Goal: Task Accomplishment & Management: Use online tool/utility

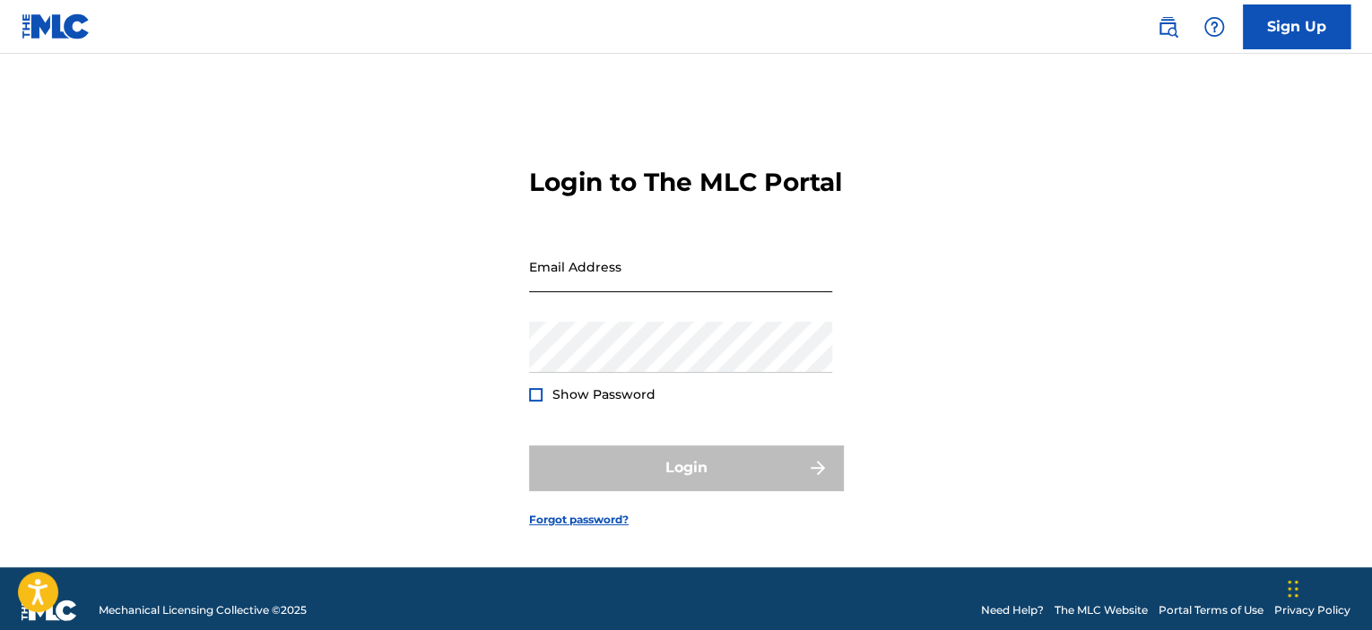
click at [628, 292] on input "Email Address" at bounding box center [680, 266] width 303 height 51
type input "[EMAIL_ADDRESS][DOMAIN_NAME]"
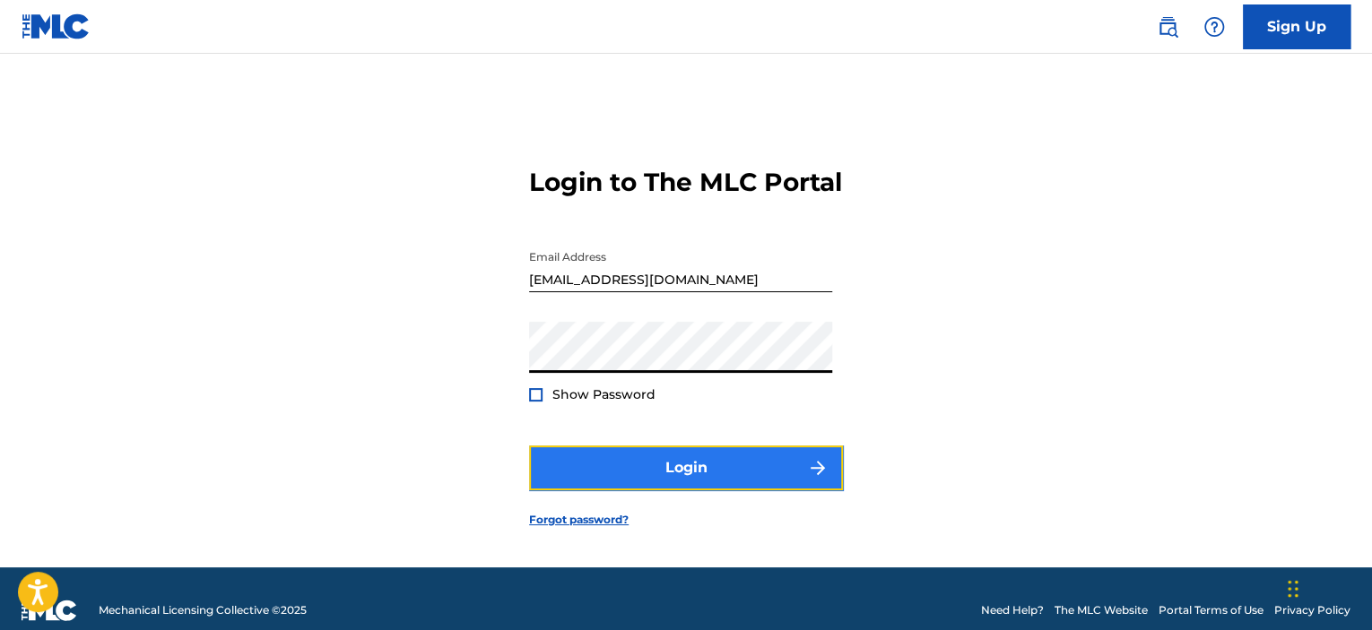
click at [658, 490] on button "Login" at bounding box center [686, 468] width 314 height 45
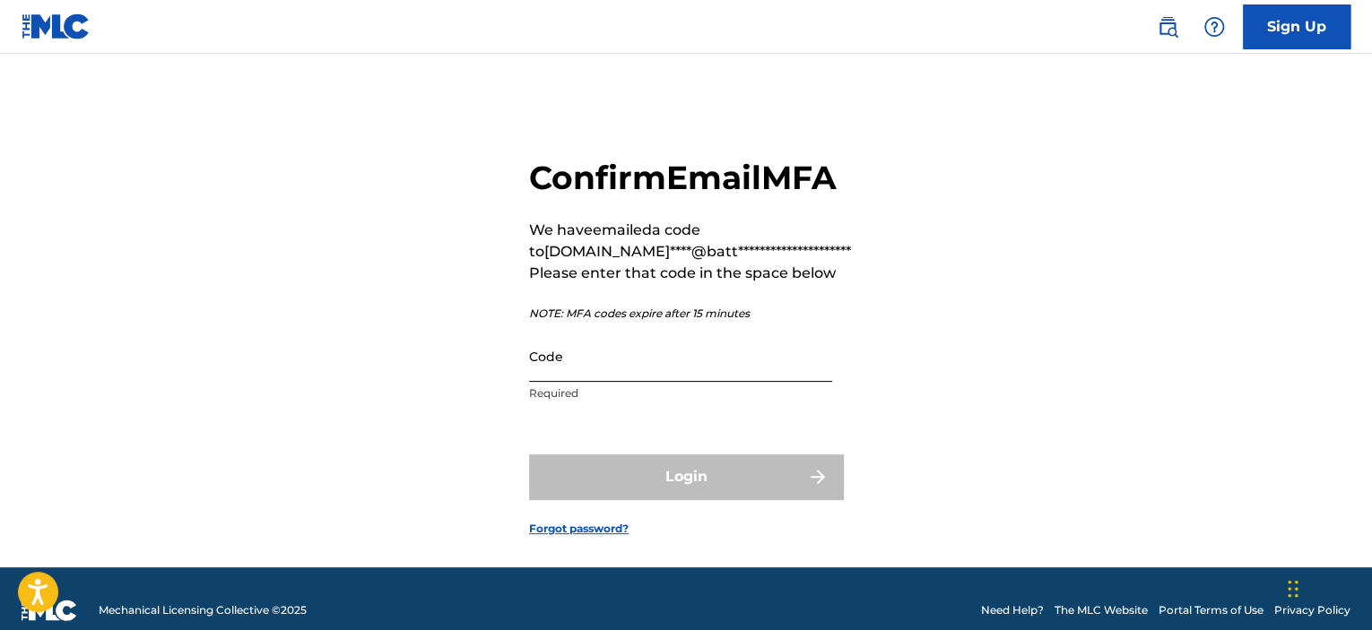
click at [633, 382] on input "Code" at bounding box center [680, 356] width 303 height 51
paste input "463815"
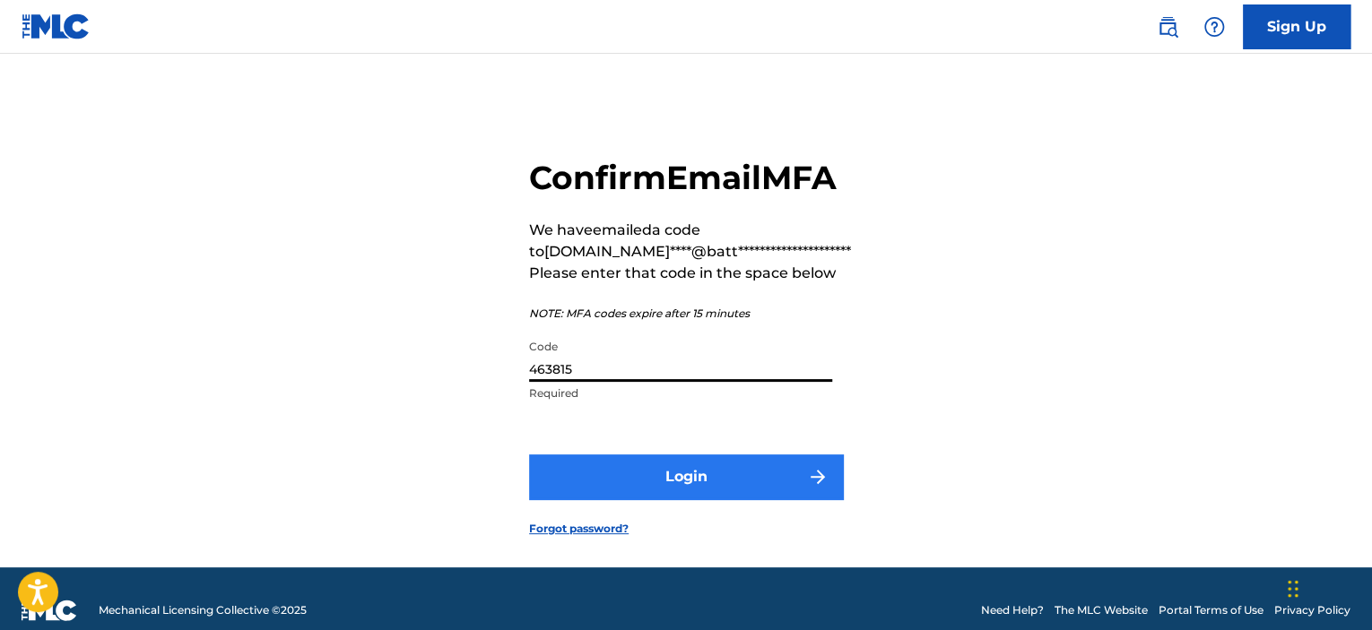
type input "463815"
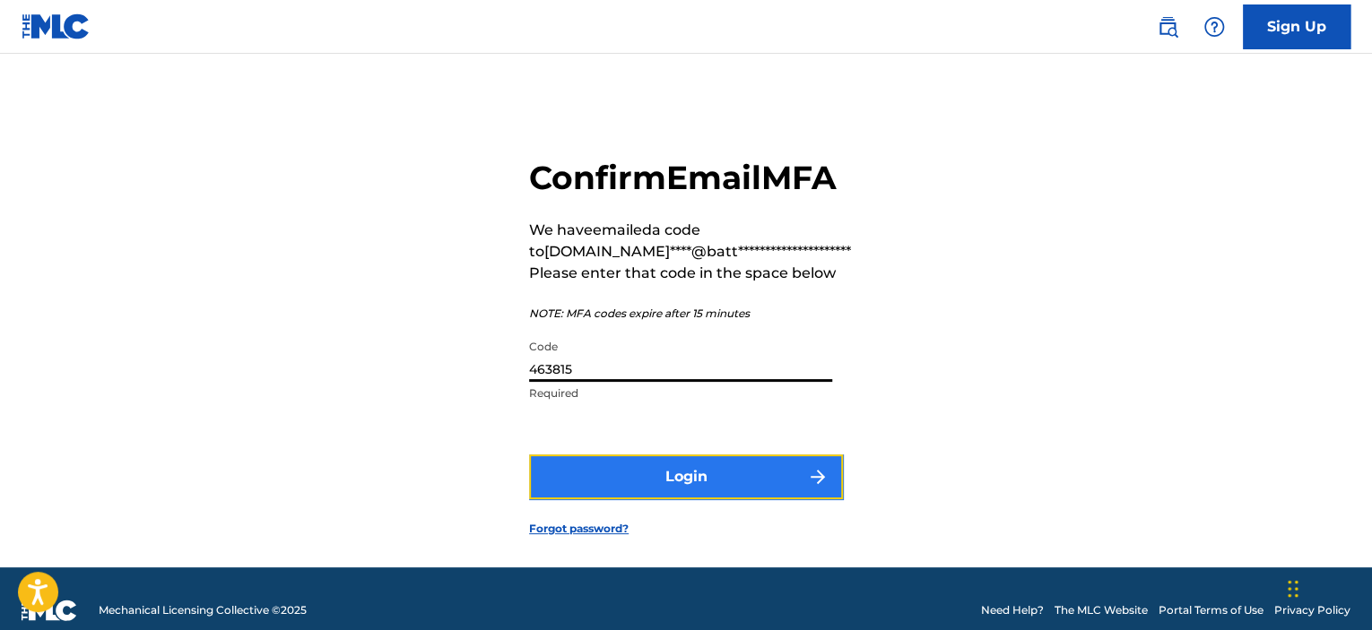
click at [648, 499] on button "Login" at bounding box center [686, 477] width 314 height 45
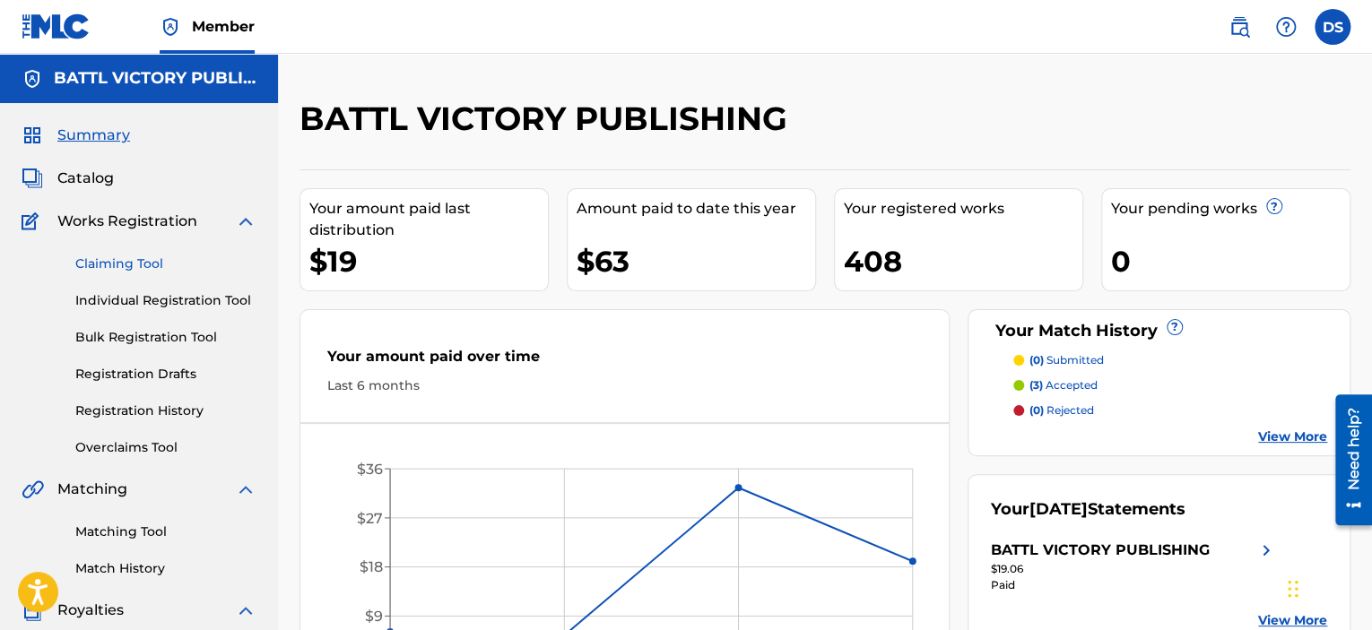
click at [147, 259] on link "Claiming Tool" at bounding box center [165, 264] width 181 height 19
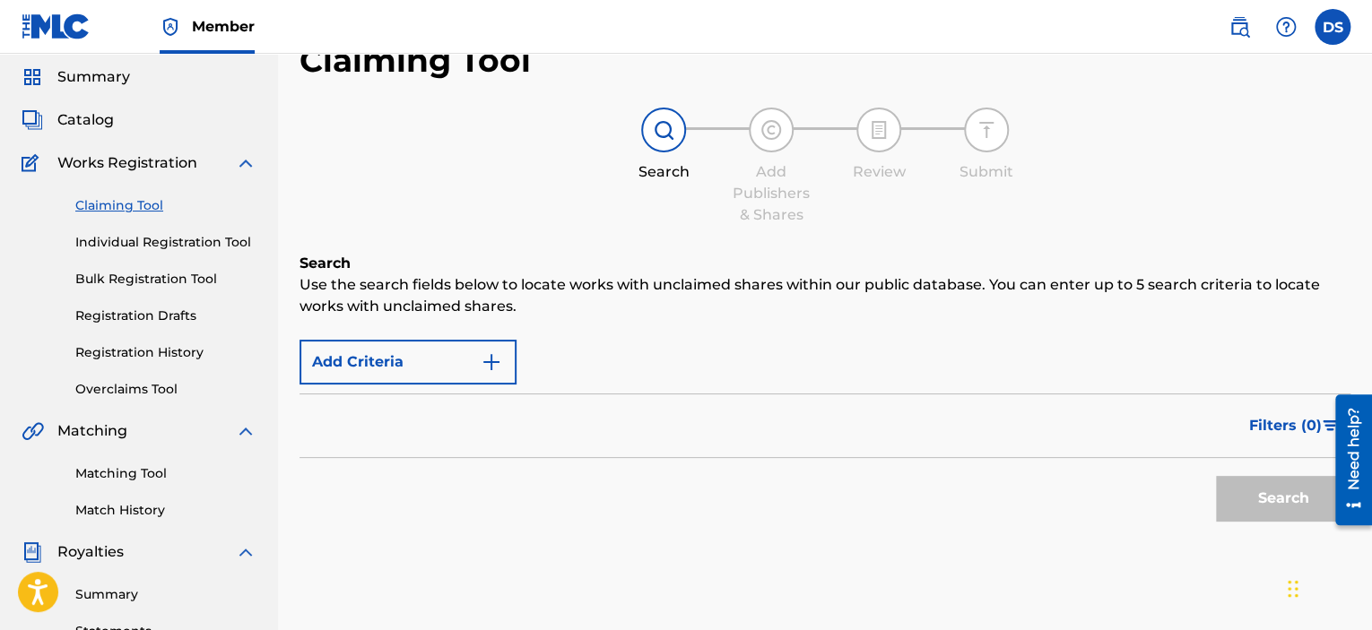
scroll to position [90, 0]
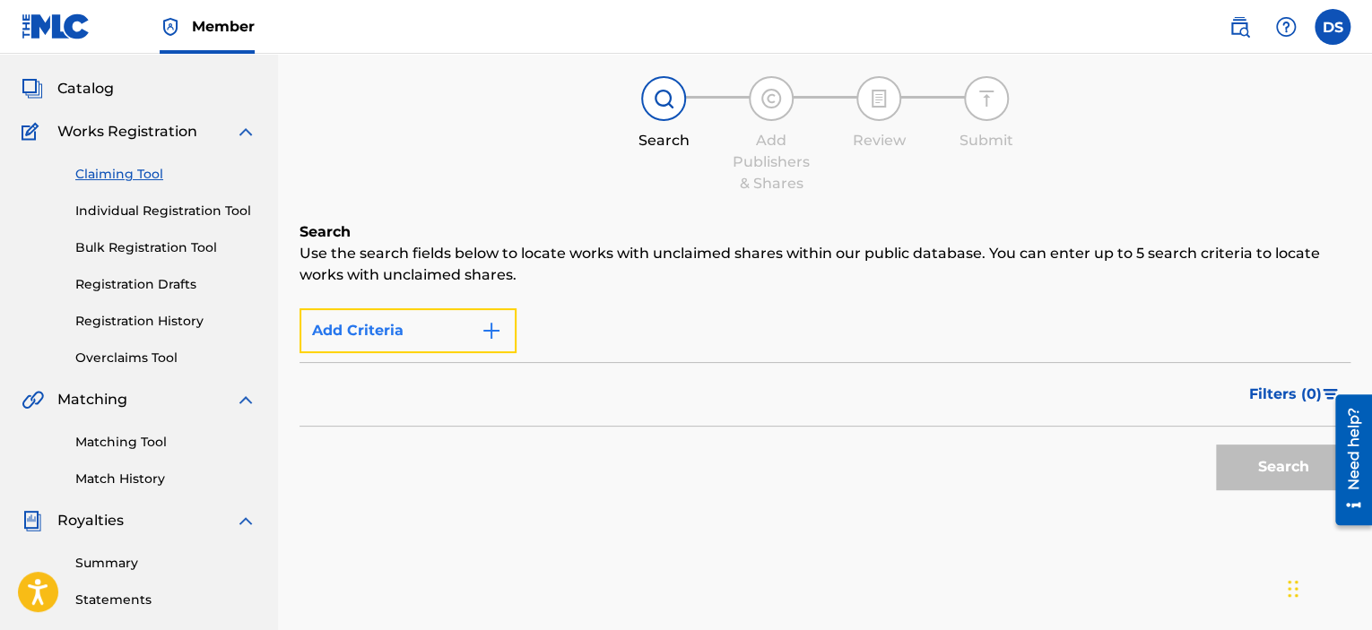
click at [455, 340] on button "Add Criteria" at bounding box center [407, 330] width 217 height 45
click at [498, 334] on img "Search Form" at bounding box center [492, 331] width 22 height 22
click at [640, 369] on div "Filters ( 0 )" at bounding box center [824, 394] width 1051 height 65
click at [634, 398] on div "Filters ( 0 )" at bounding box center [824, 394] width 1051 height 65
click at [667, 329] on div "Add Criteria" at bounding box center [824, 330] width 1051 height 45
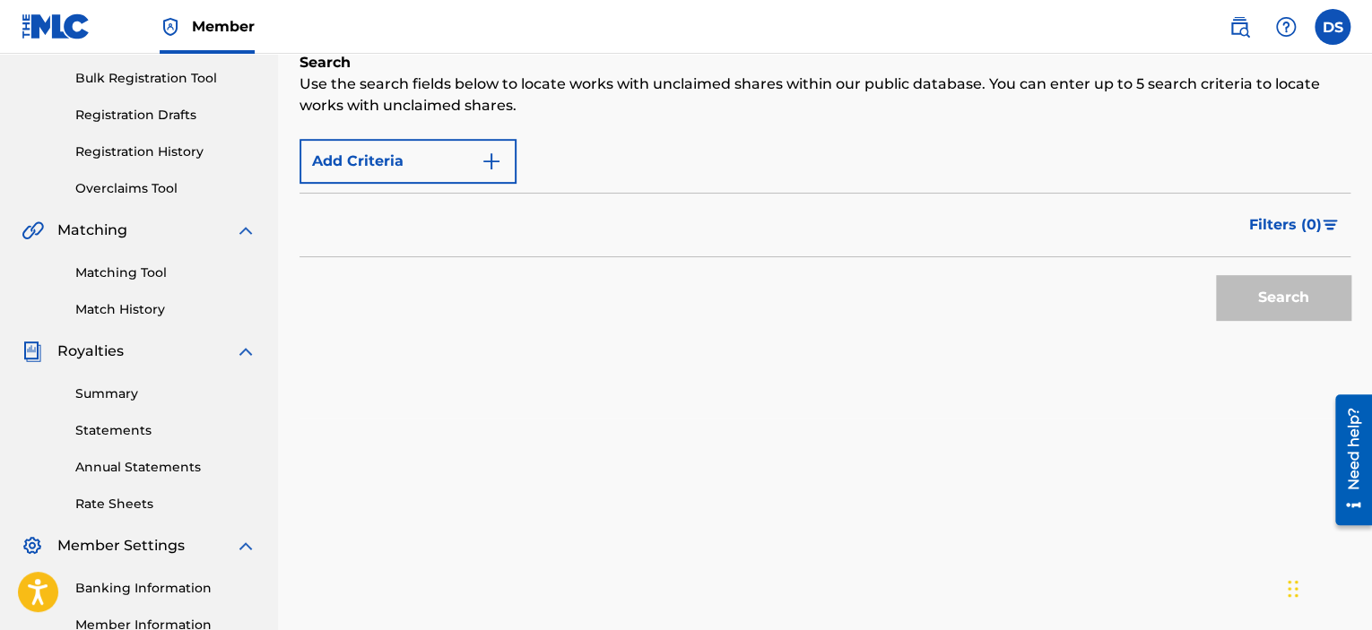
scroll to position [269, 0]
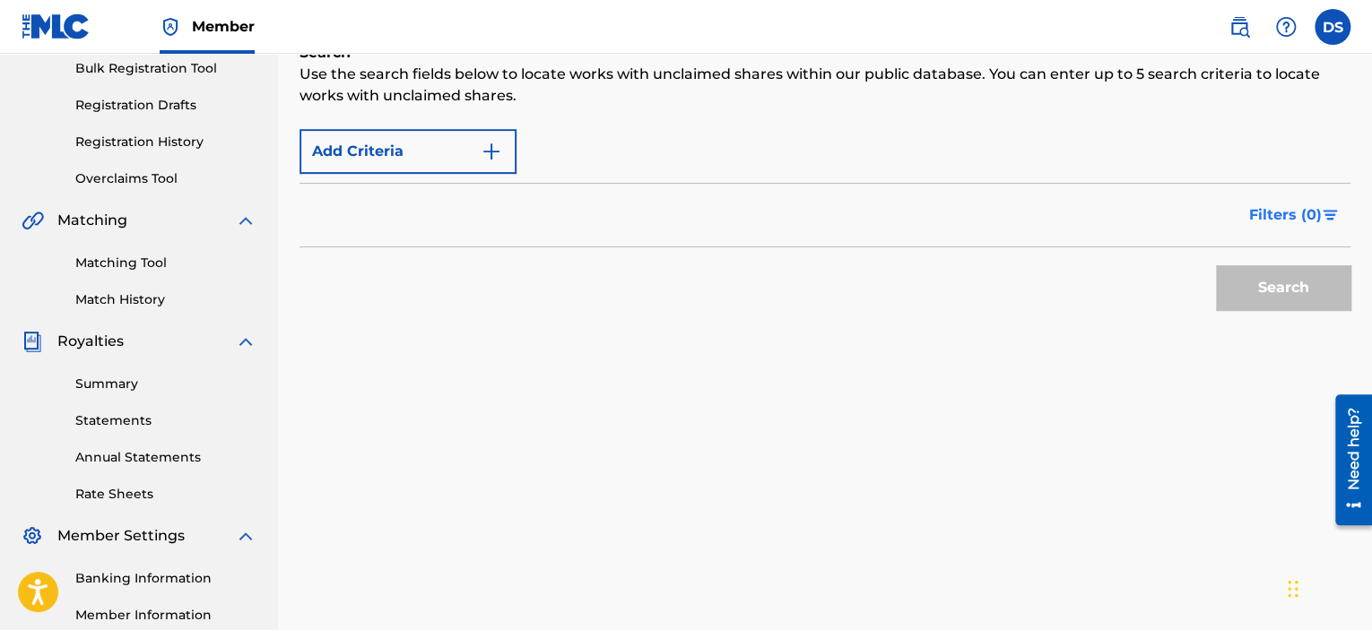
click at [1288, 200] on button "Filters ( 0 )" at bounding box center [1294, 215] width 112 height 45
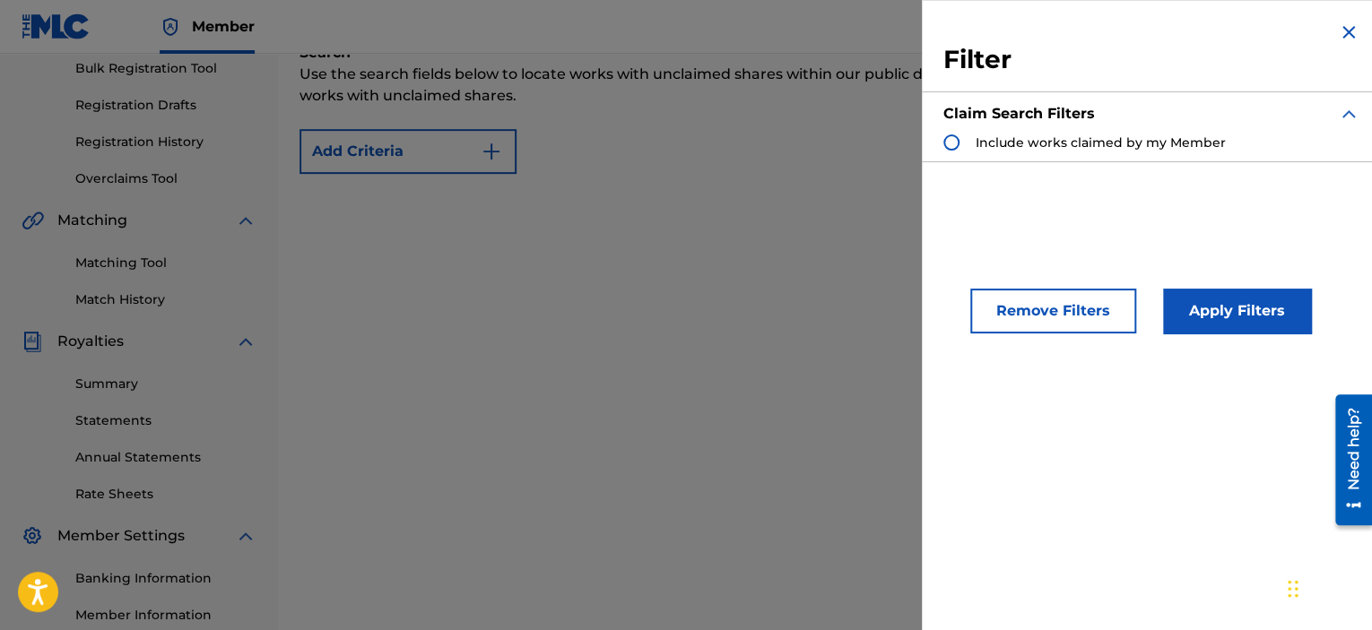
click at [1347, 34] on img "Search Form" at bounding box center [1349, 33] width 22 height 22
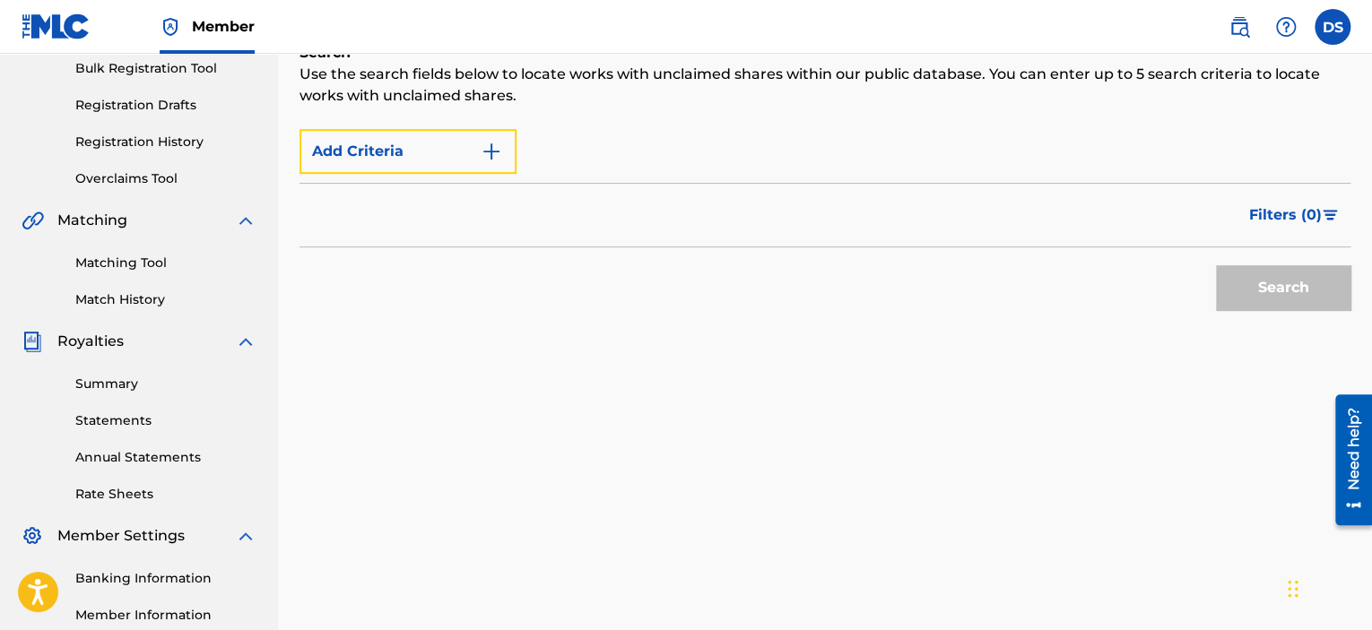
click at [377, 150] on button "Add Criteria" at bounding box center [407, 151] width 217 height 45
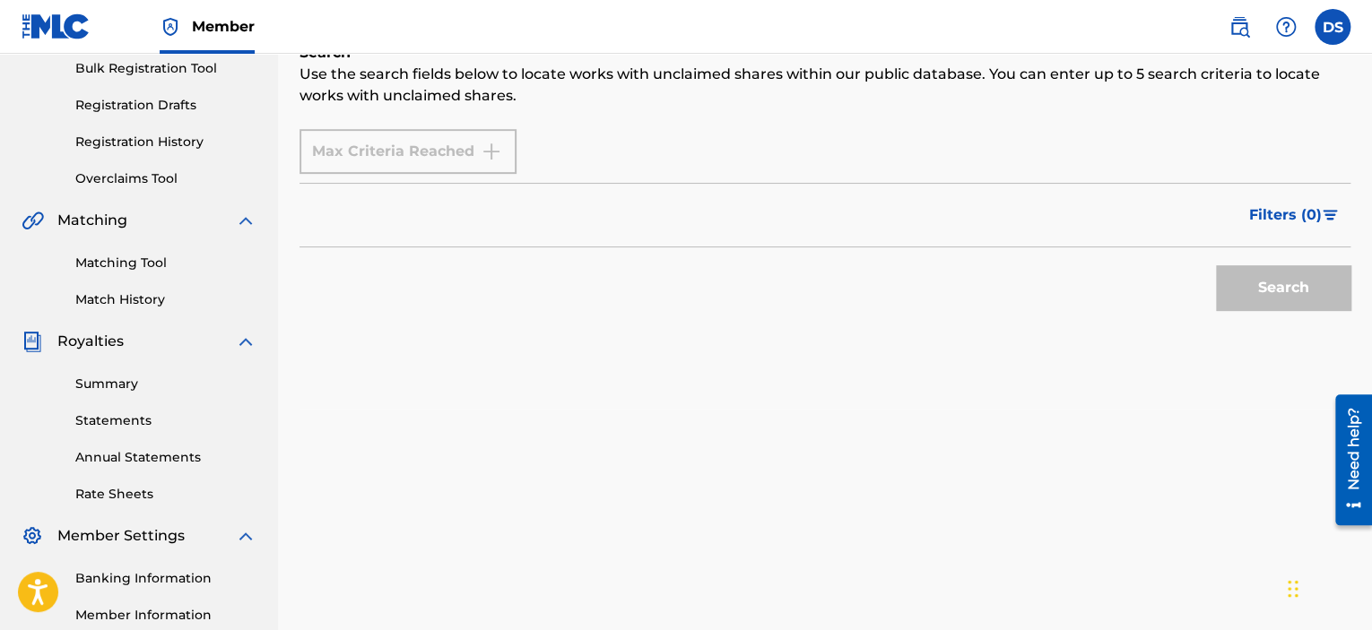
click at [438, 157] on div "Max Criteria Reached" at bounding box center [407, 151] width 217 height 45
click at [508, 146] on div "Max Criteria Reached" at bounding box center [407, 151] width 217 height 45
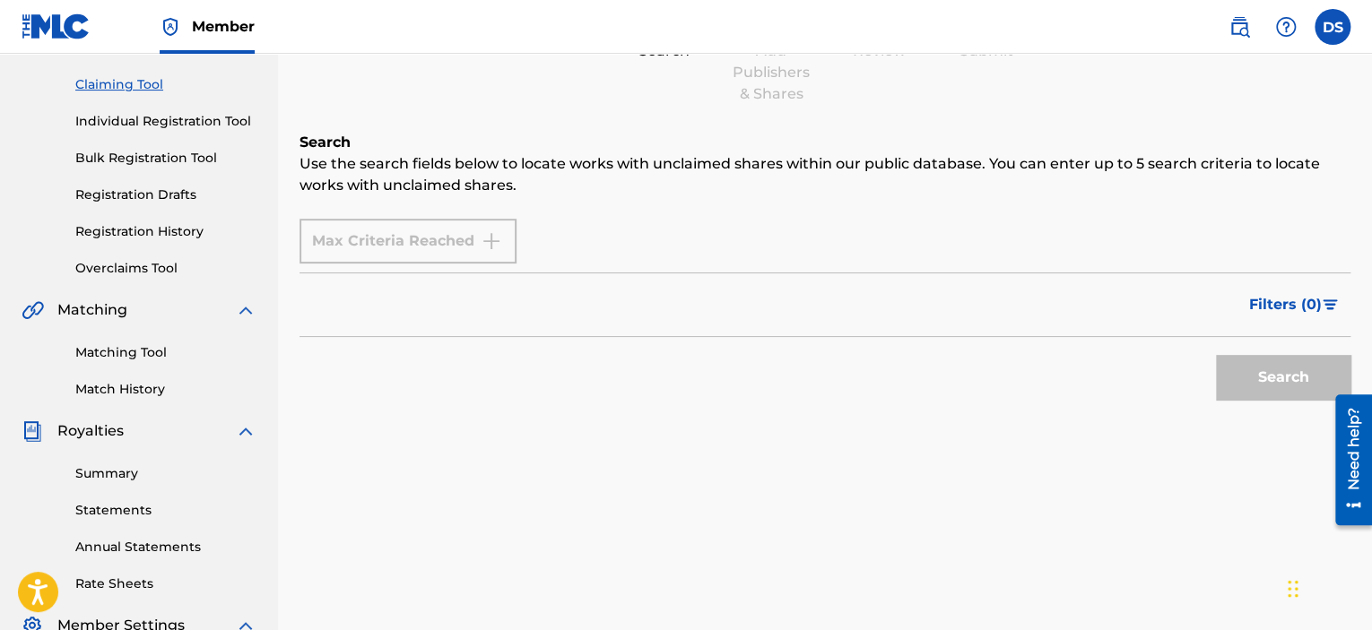
click at [575, 190] on p "Use the search fields below to locate works with unclaimed shares within our pu…" at bounding box center [824, 174] width 1051 height 43
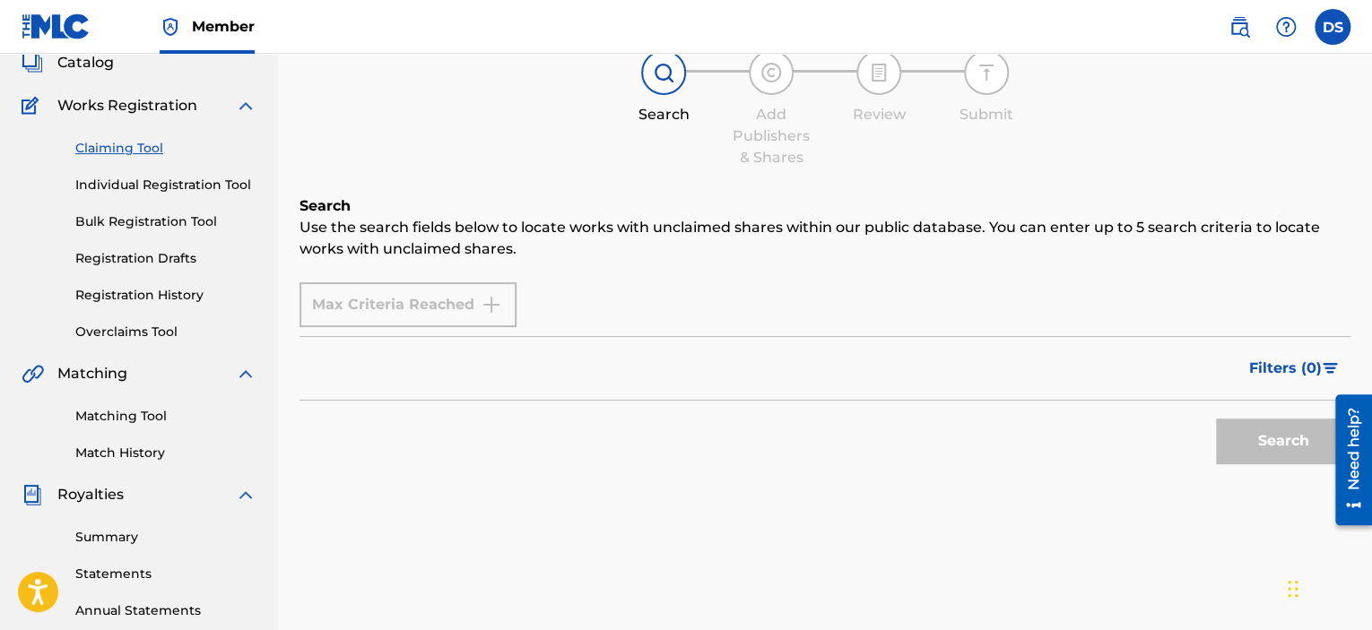
scroll to position [90, 0]
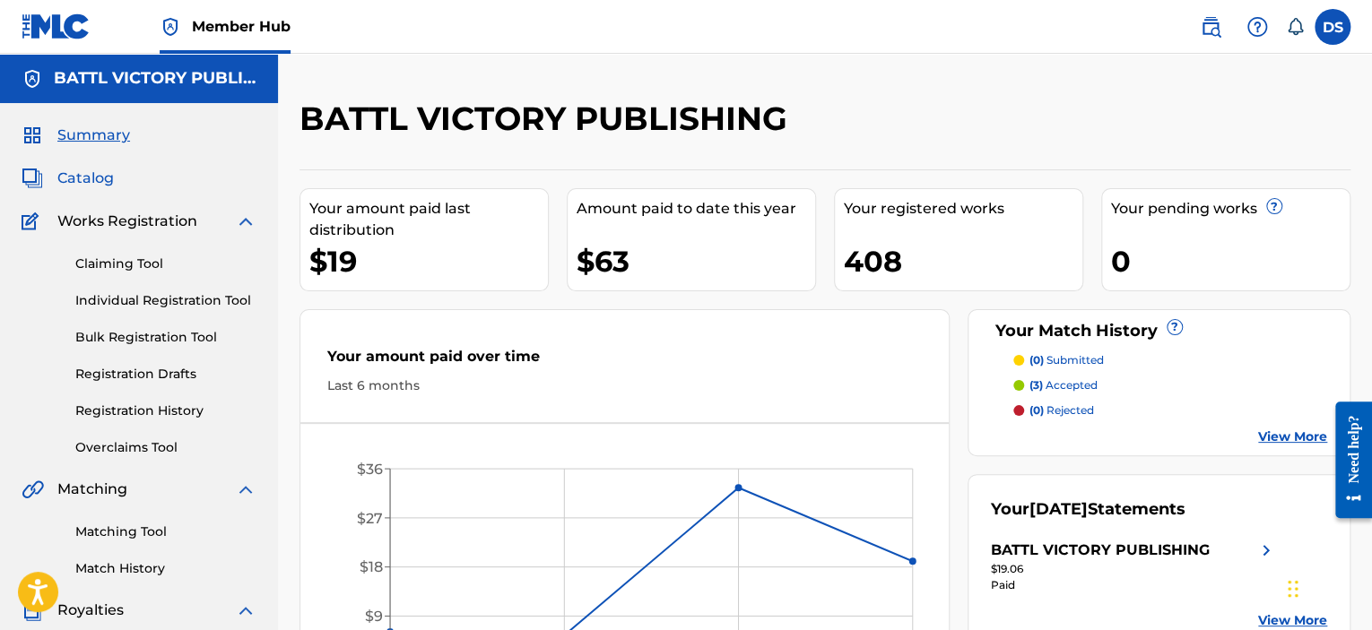
click at [93, 177] on span "Catalog" at bounding box center [85, 179] width 56 height 22
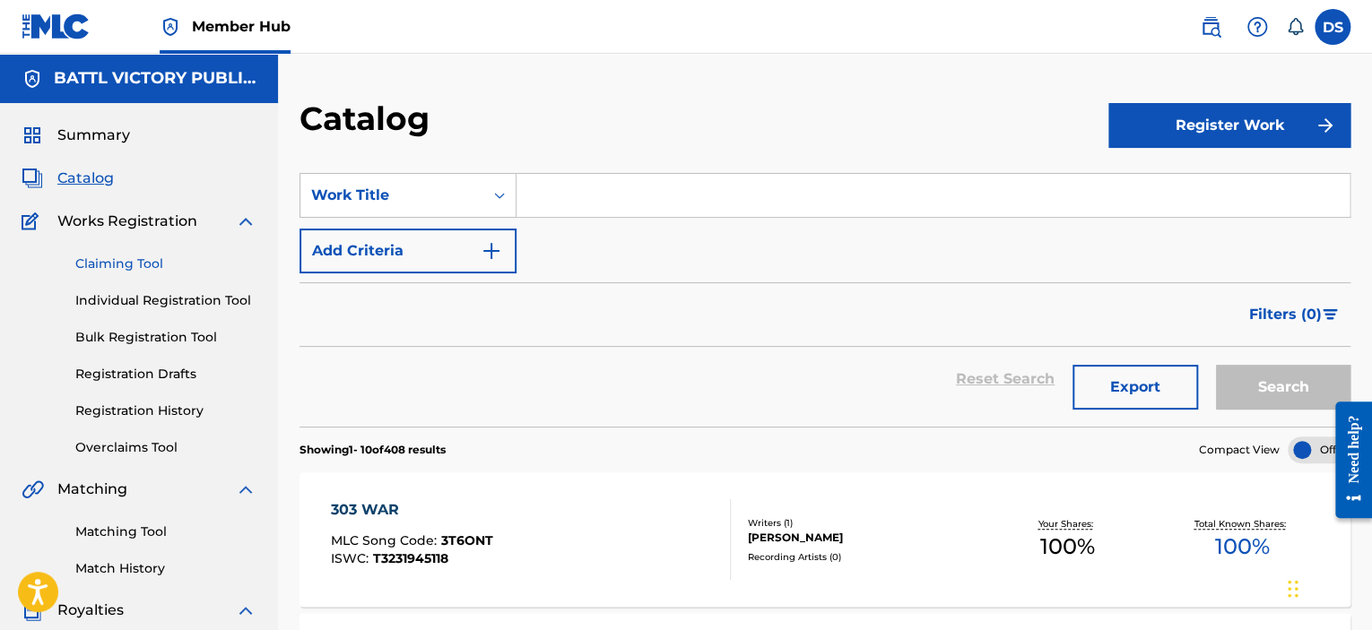
click at [151, 265] on link "Claiming Tool" at bounding box center [165, 264] width 181 height 19
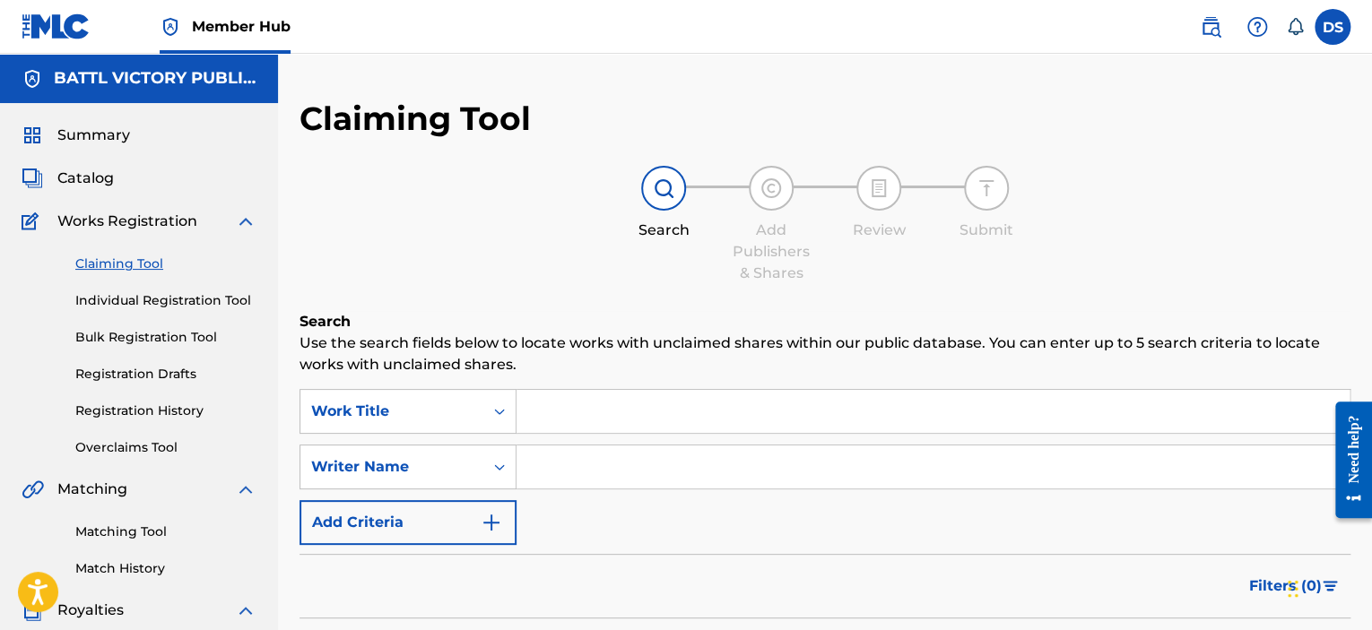
click at [646, 471] on input "Search Form" at bounding box center [932, 467] width 833 height 43
paste input "Svetlana Bashlykova"
type input "Svetlana Bashlykova"
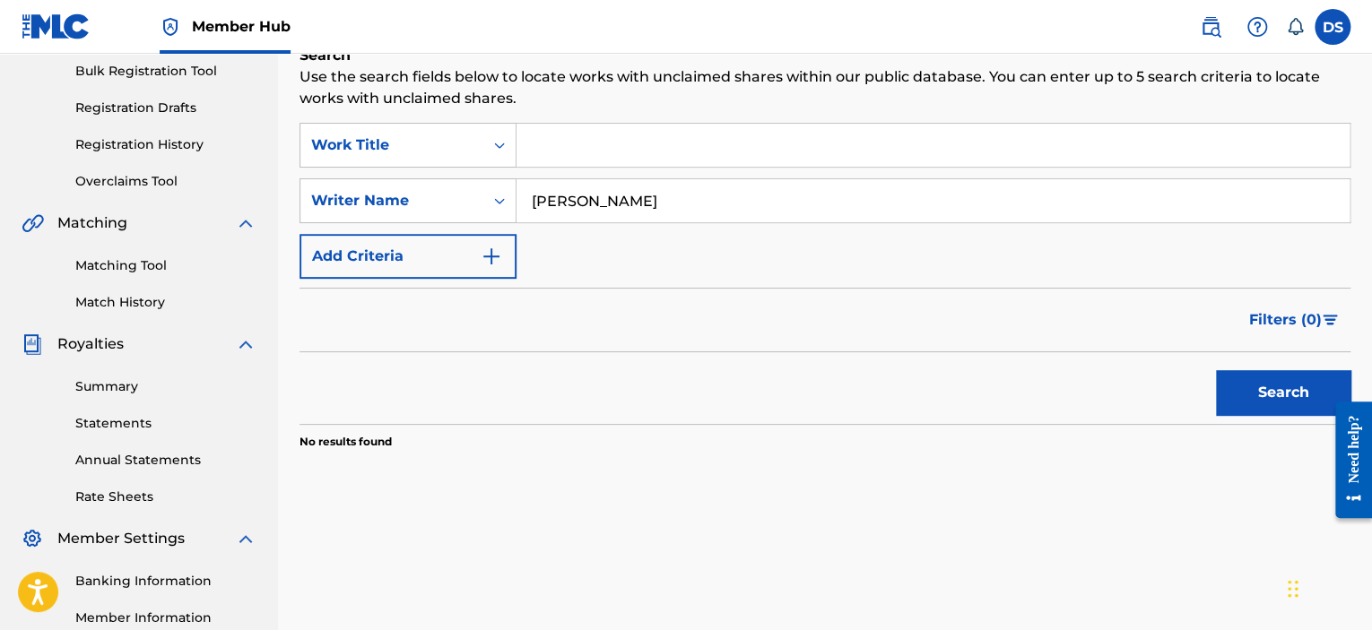
scroll to position [269, 0]
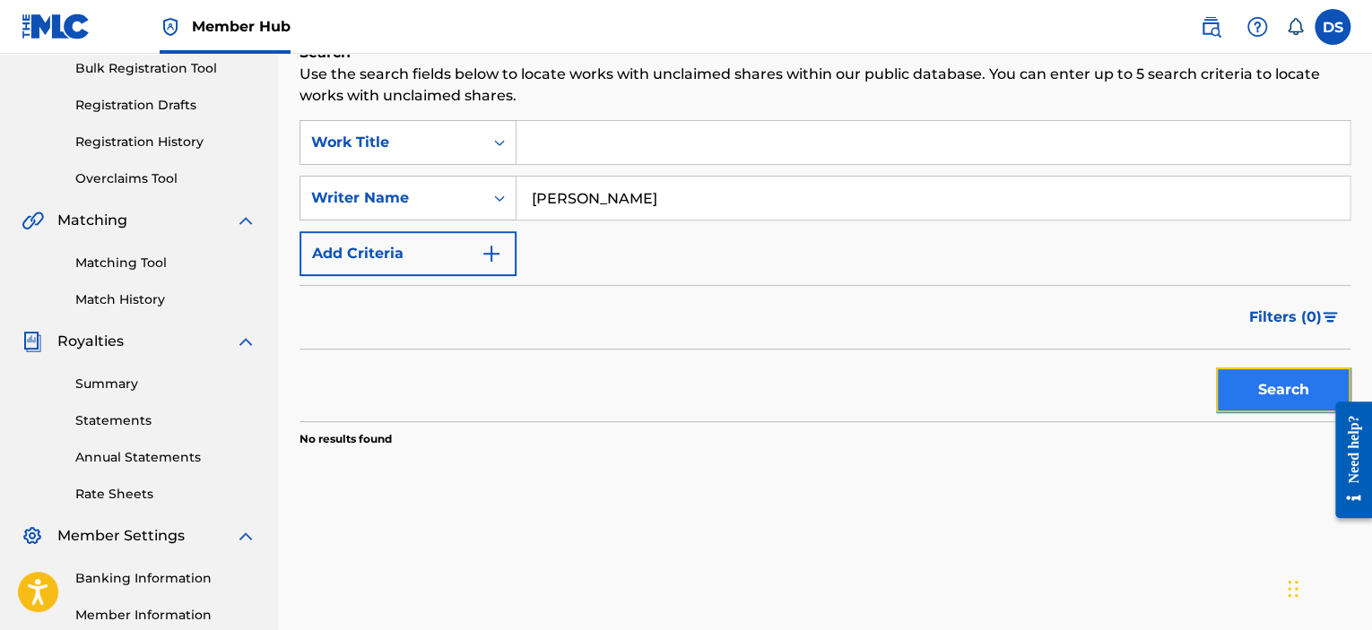
click at [1278, 379] on button "Search" at bounding box center [1283, 390] width 134 height 45
drag, startPoint x: 700, startPoint y: 206, endPoint x: 525, endPoint y: 186, distance: 175.9
click at [525, 190] on input "Svetlana Bashlykova" at bounding box center [932, 198] width 833 height 43
click at [503, 198] on icon "Search Form" at bounding box center [499, 198] width 11 height 6
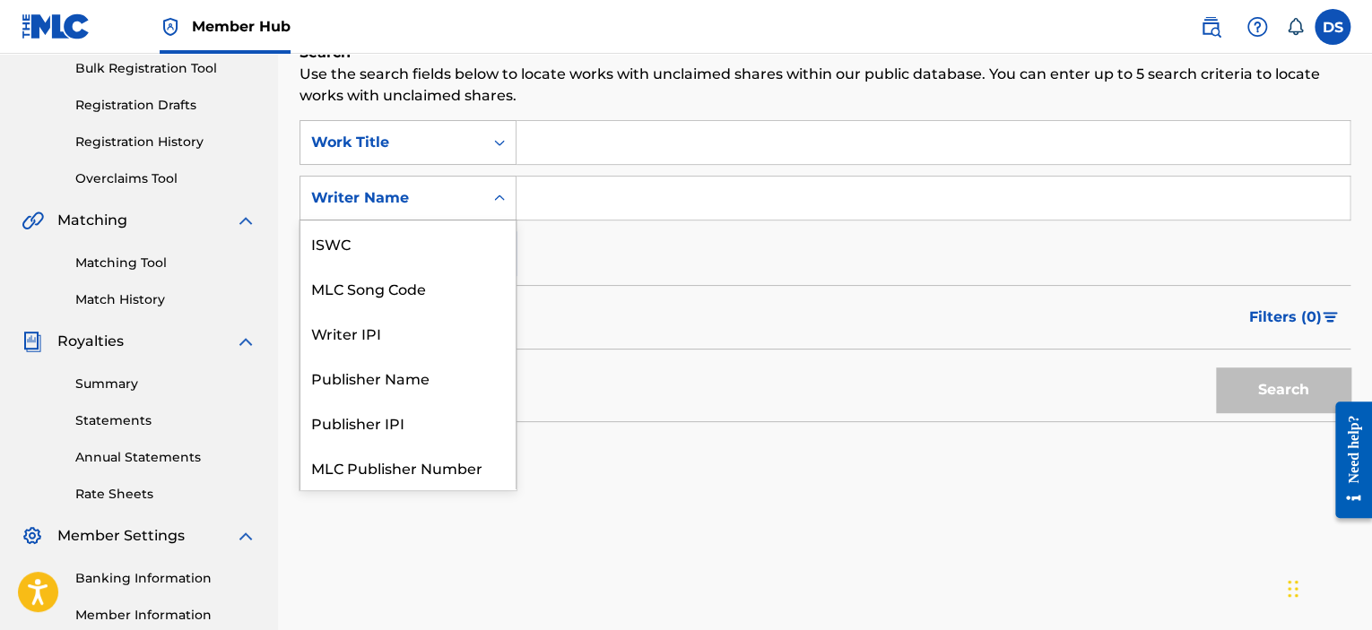
scroll to position [45, 0]
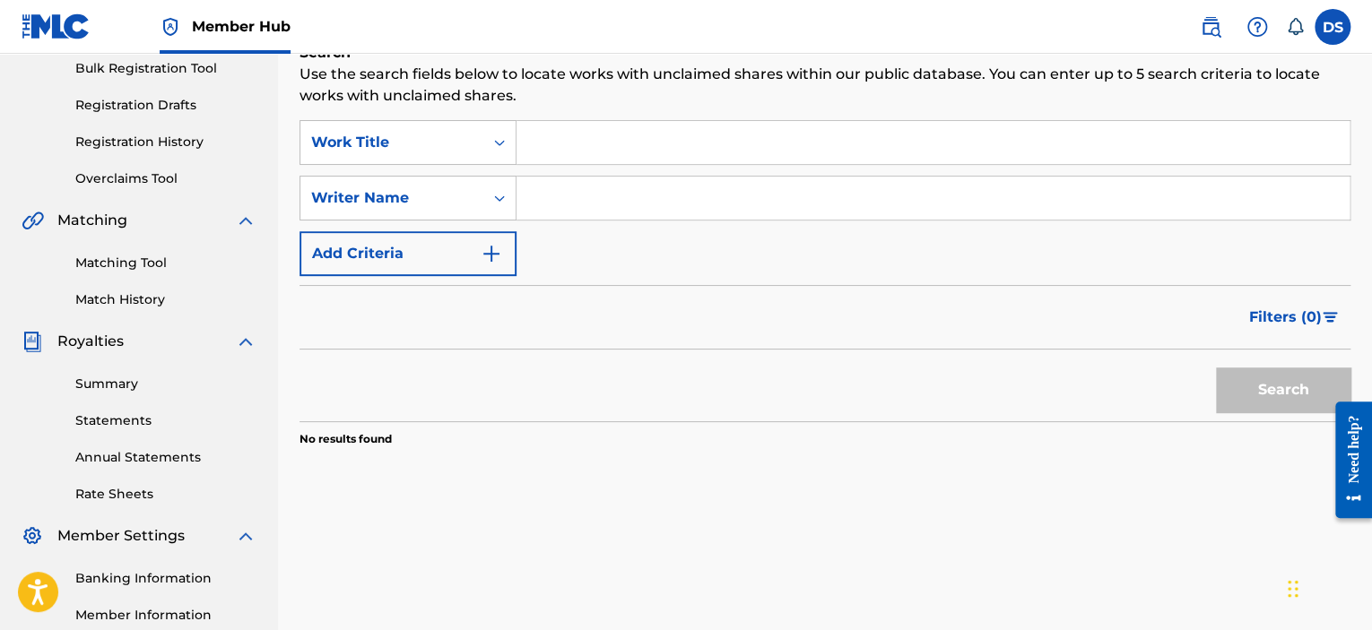
click at [683, 285] on div "Filters ( 0 )" at bounding box center [824, 317] width 1051 height 65
click at [481, 200] on div "Writer Name" at bounding box center [391, 198] width 183 height 34
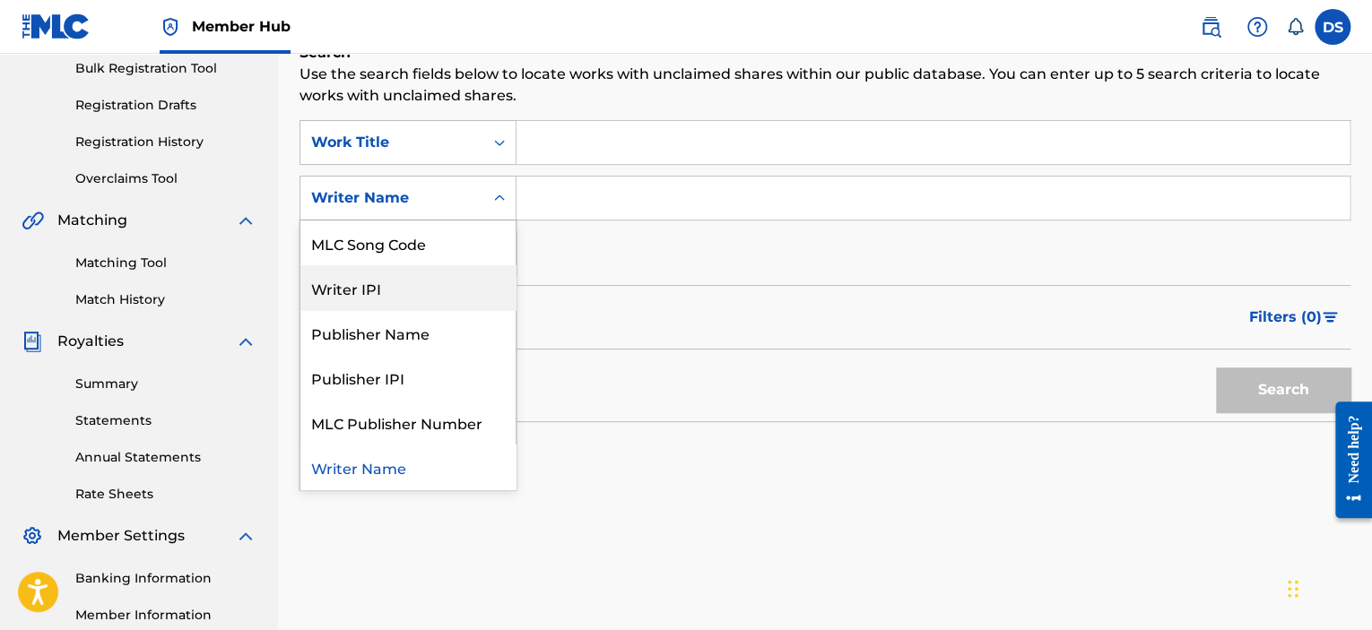
click at [429, 297] on div "Writer IPI" at bounding box center [407, 287] width 215 height 45
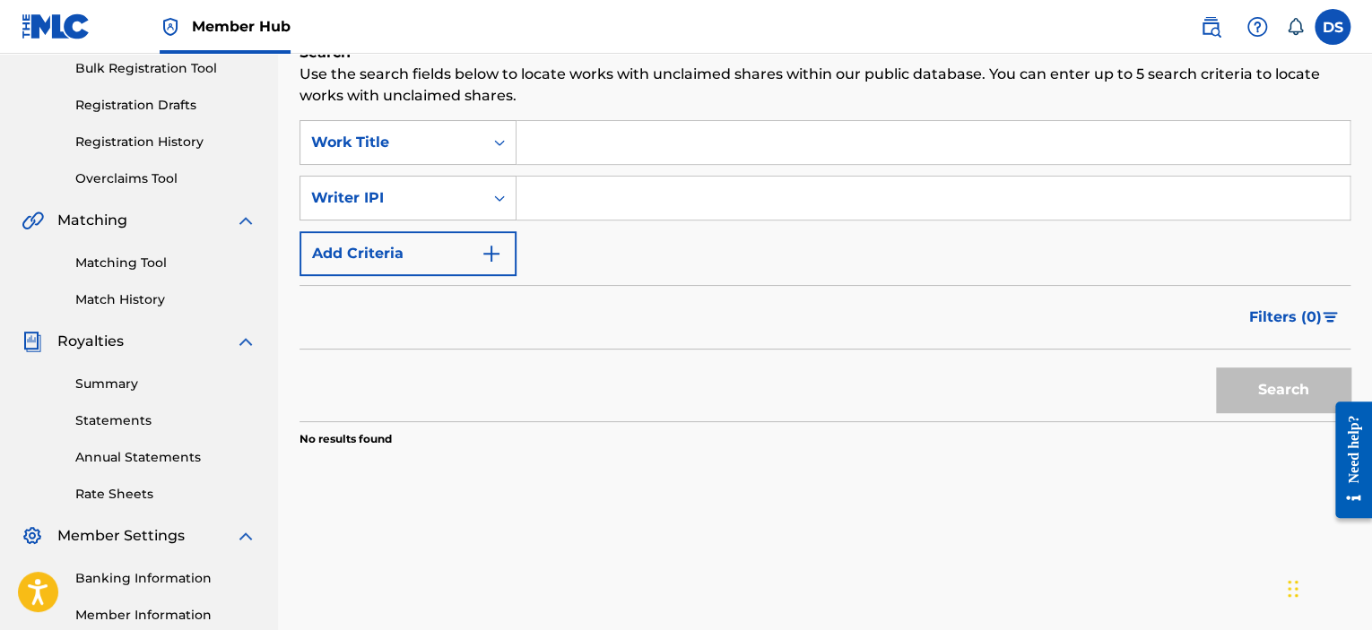
click at [593, 197] on input "Search Form" at bounding box center [932, 198] width 833 height 43
paste input "825754027"
type input "825754027"
click at [1286, 382] on button "Search" at bounding box center [1283, 390] width 134 height 45
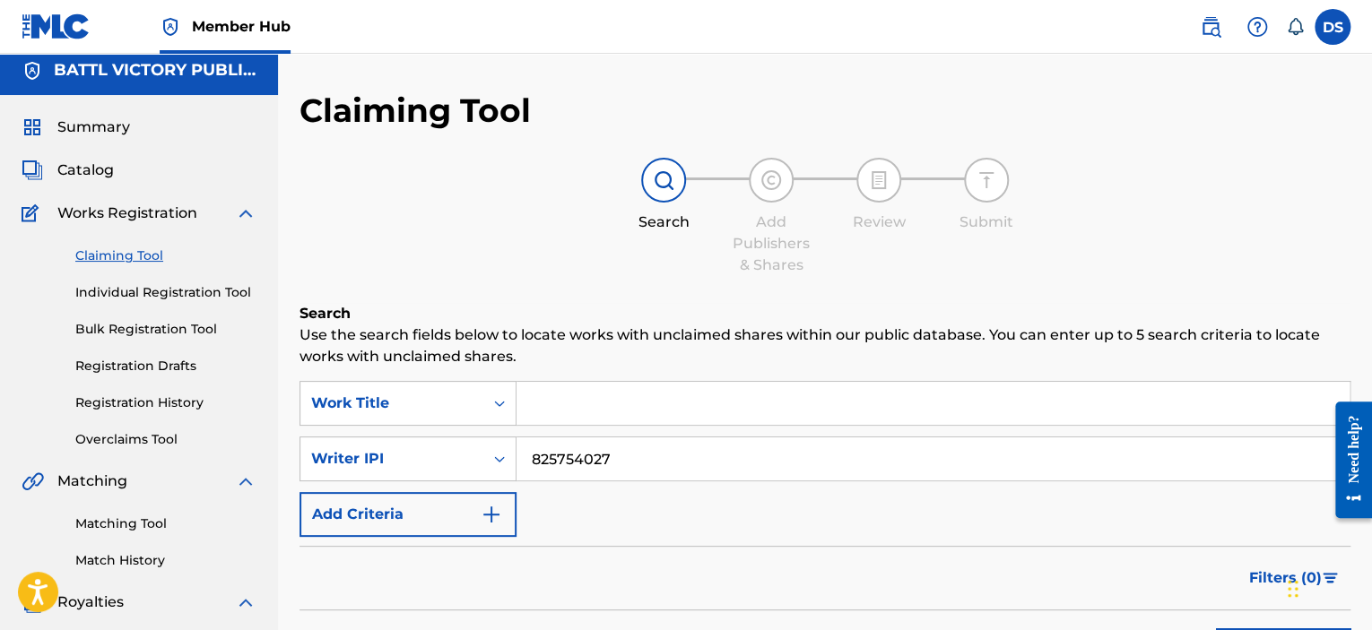
scroll to position [0, 0]
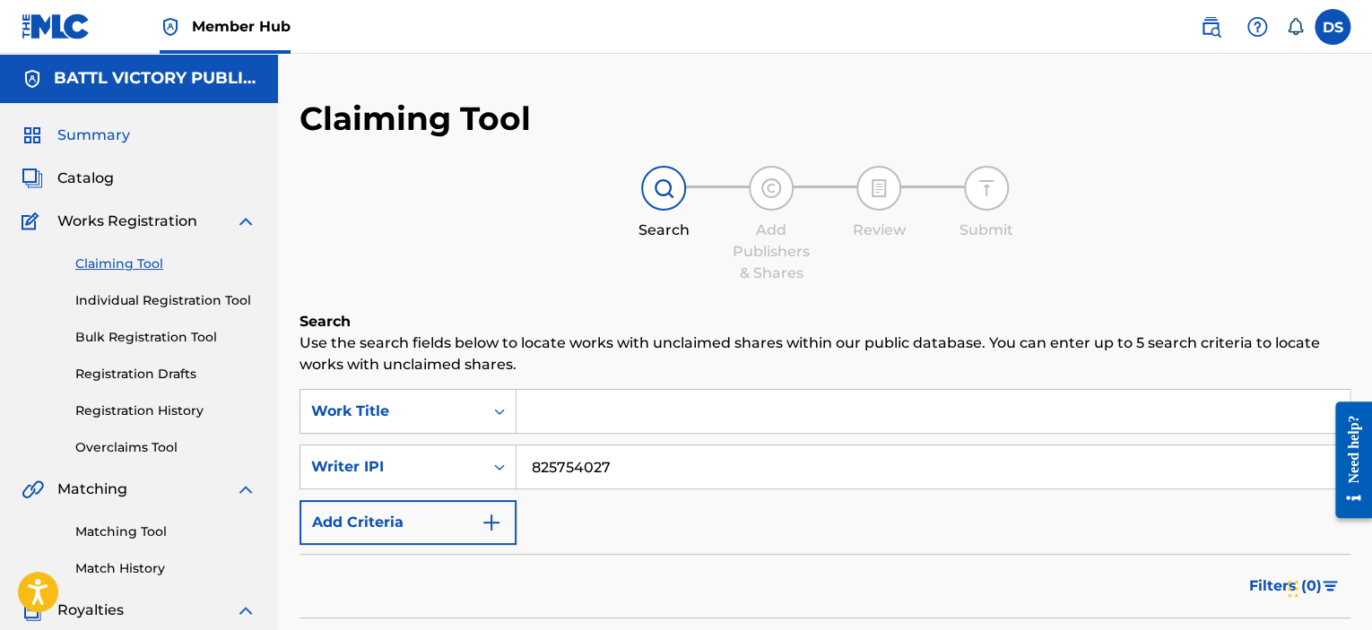
click at [100, 139] on span "Summary" at bounding box center [93, 136] width 73 height 22
